Goal: Navigation & Orientation: Find specific page/section

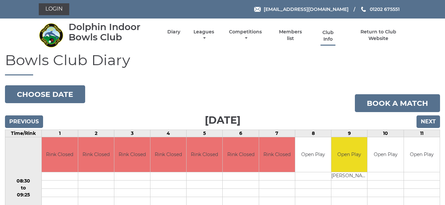
click at [326, 35] on link "Club Info" at bounding box center [328, 35] width 22 height 13
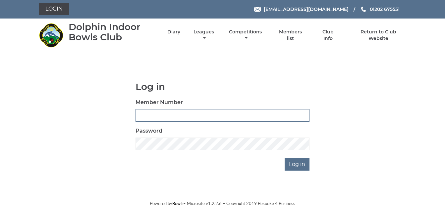
click at [142, 115] on input "Member Number" at bounding box center [223, 115] width 174 height 13
type input "3927"
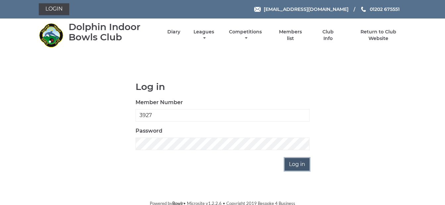
click at [296, 164] on input "Log in" at bounding box center [297, 164] width 25 height 13
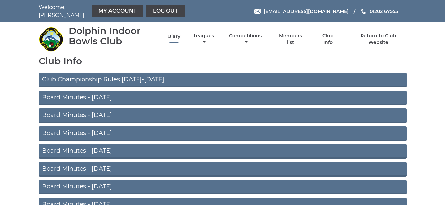
click at [175, 36] on link "Diary" at bounding box center [173, 36] width 13 height 6
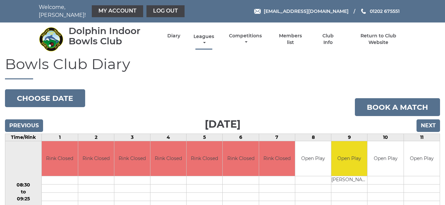
click at [201, 37] on link "Leagues" at bounding box center [204, 39] width 24 height 13
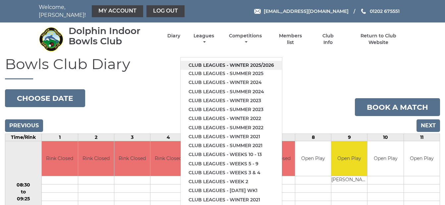
click at [232, 63] on link "Club leagues - Winter 2025/2026" at bounding box center [231, 65] width 101 height 9
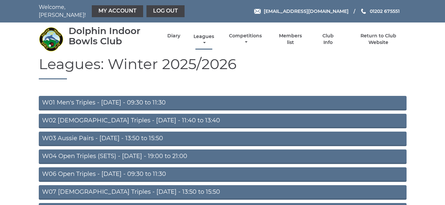
click at [206, 37] on link "Leagues" at bounding box center [204, 39] width 24 height 13
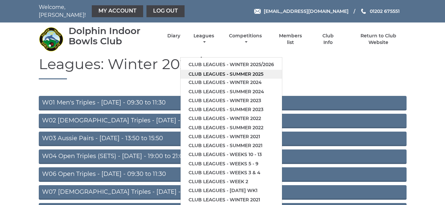
click at [206, 73] on link "Club leagues - Summer 2025" at bounding box center [231, 74] width 101 height 9
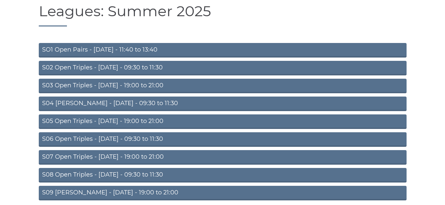
scroll to position [80, 0]
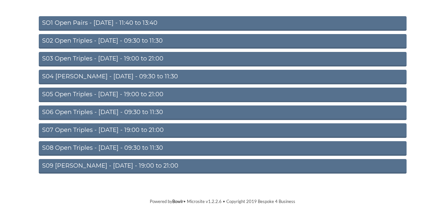
click at [108, 167] on link "S09 Aussie Pairs - Friday - 19:00 to 21:00" at bounding box center [223, 166] width 368 height 15
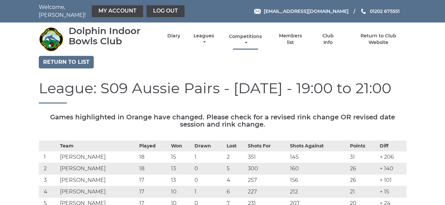
click at [247, 39] on link "Competitions" at bounding box center [246, 39] width 36 height 13
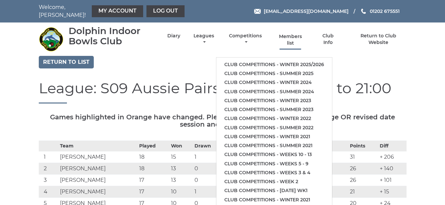
click at [291, 42] on link "Members list" at bounding box center [290, 39] width 30 height 13
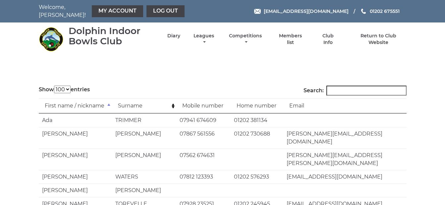
select select "100"
click at [333, 39] on link "Club Info" at bounding box center [328, 39] width 22 height 13
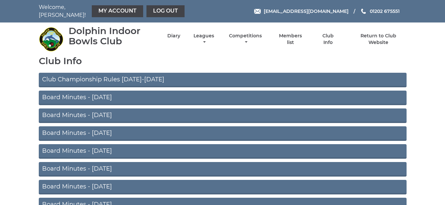
click at [81, 98] on link "Board Minutes - July 2025" at bounding box center [223, 98] width 368 height 15
